Goal: Book appointment/travel/reservation

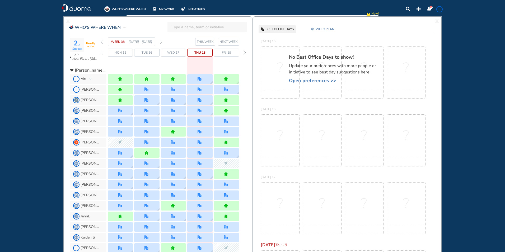
click at [161, 42] on img "forward week" at bounding box center [161, 42] width 2 height 4
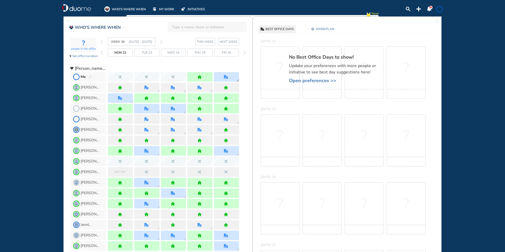
click at [230, 78] on div at bounding box center [226, 77] width 25 height 10
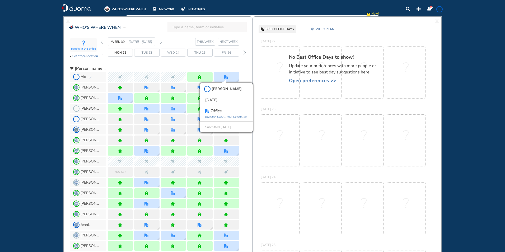
click at [89, 77] on img "pen-edit" at bounding box center [90, 77] width 3 height 3
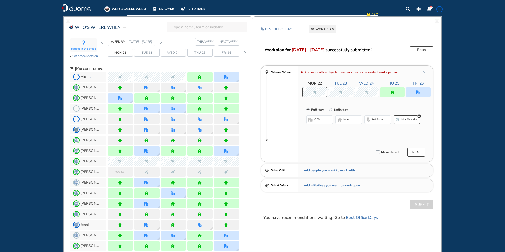
click at [420, 94] on img "office" at bounding box center [419, 92] width 4 height 4
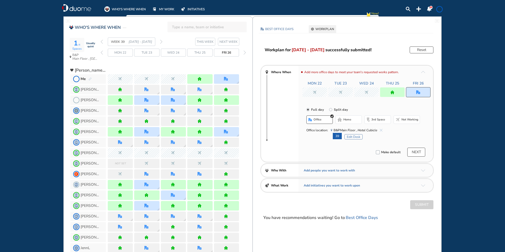
click at [352, 137] on button "Edit Desk" at bounding box center [354, 136] width 18 height 5
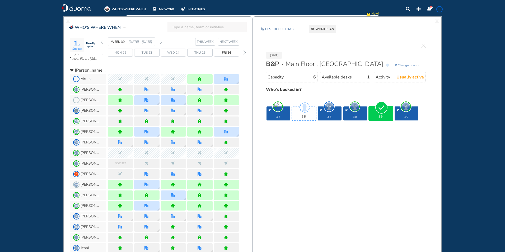
click at [161, 42] on img "forward week" at bounding box center [161, 42] width 2 height 4
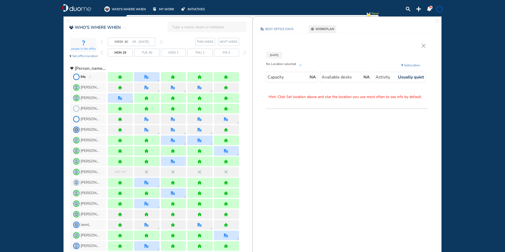
click at [90, 77] on img "pen-edit" at bounding box center [90, 77] width 3 height 3
click at [150, 78] on div at bounding box center [146, 77] width 25 height 10
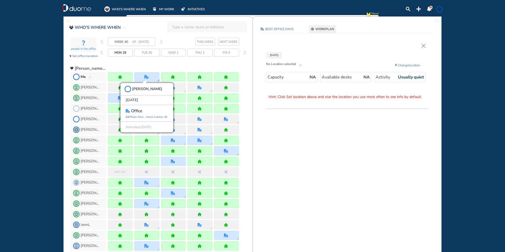
click at [143, 117] on icon "Main Floor ," at bounding box center [138, 117] width 14 height 4
click at [90, 77] on img "pen-edit" at bounding box center [90, 77] width 3 height 3
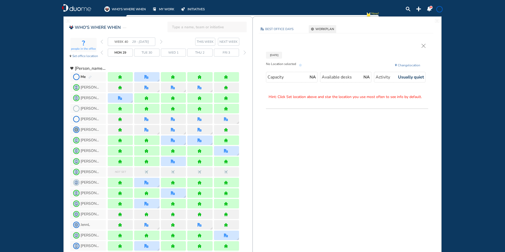
click at [91, 77] on img "pen-edit" at bounding box center [90, 77] width 3 height 3
click at [425, 45] on img "cross-thin" at bounding box center [424, 46] width 4 height 4
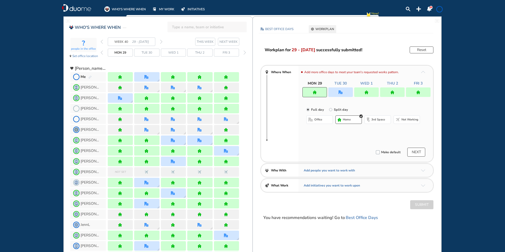
click at [344, 95] on div at bounding box center [341, 92] width 25 height 10
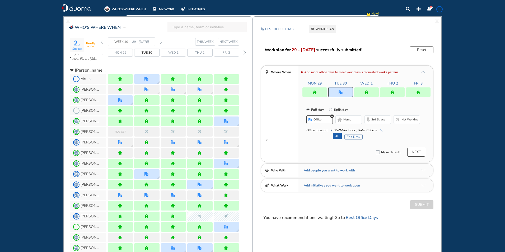
click at [355, 137] on button "Edit Desk" at bounding box center [354, 136] width 18 height 5
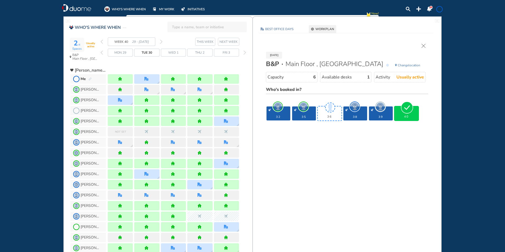
click at [162, 41] on img "forward week" at bounding box center [161, 42] width 2 height 4
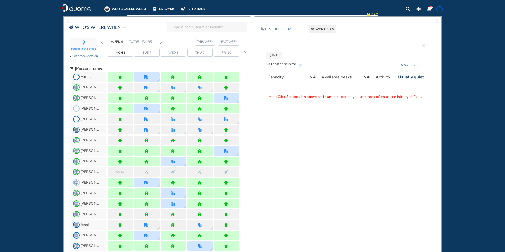
click at [89, 76] on img "pen-edit" at bounding box center [90, 77] width 3 height 3
click at [151, 76] on div at bounding box center [146, 77] width 25 height 10
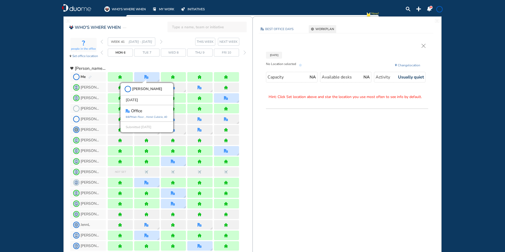
drag, startPoint x: 419, startPoint y: 45, endPoint x: 431, endPoint y: 50, distance: 13.0
click at [420, 45] on div "[DATE] No Location selected Change location Capacity NA Available desks NA Acti…" at bounding box center [347, 76] width 173 height 65
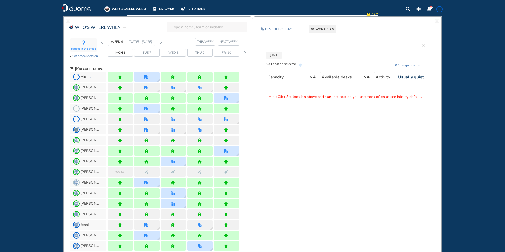
click at [425, 45] on img "cross-thin" at bounding box center [424, 46] width 4 height 4
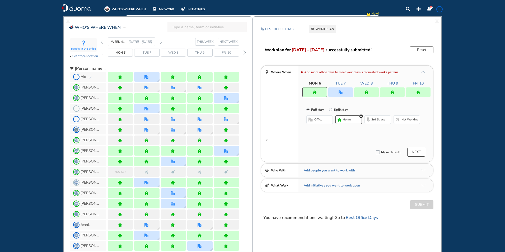
click at [348, 92] on div at bounding box center [341, 92] width 25 height 10
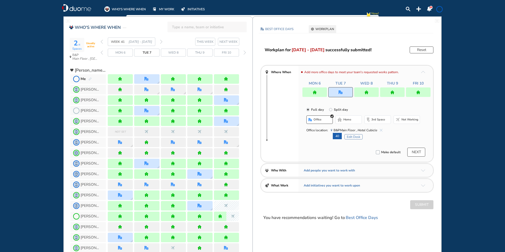
click at [355, 137] on button "Edit Desk" at bounding box center [354, 136] width 18 height 5
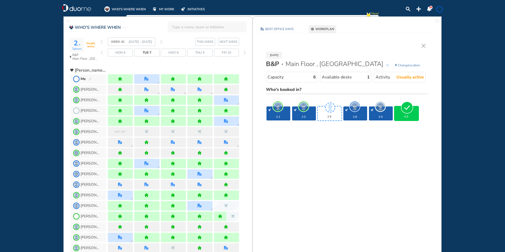
click at [162, 41] on img "forward week" at bounding box center [161, 42] width 2 height 4
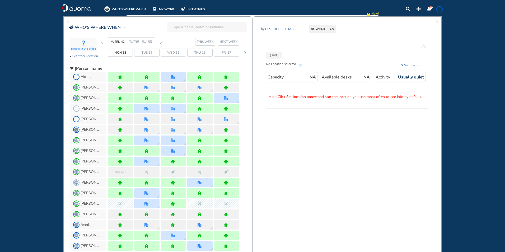
click at [163, 41] on section "WEEK 42 [DATE] - [DATE] THIS WEEK NEXT WEEK" at bounding box center [177, 42] width 152 height 8
click at [162, 41] on img "forward week" at bounding box center [161, 42] width 2 height 4
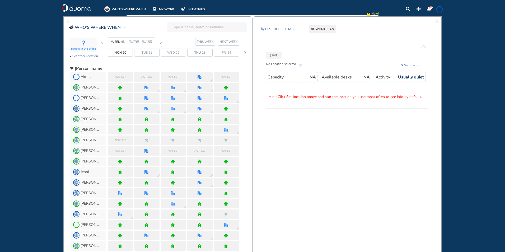
click at [90, 77] on img "pen-edit" at bounding box center [90, 77] width 3 height 3
click at [441, 8] on span at bounding box center [440, 9] width 4 height 4
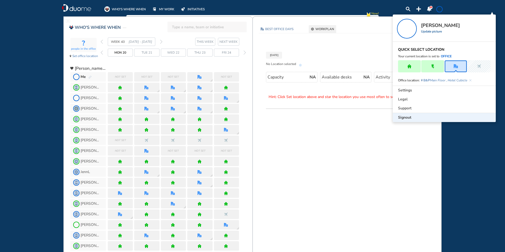
click at [403, 116] on span "Signout" at bounding box center [404, 117] width 13 height 5
